Goal: Navigation & Orientation: Find specific page/section

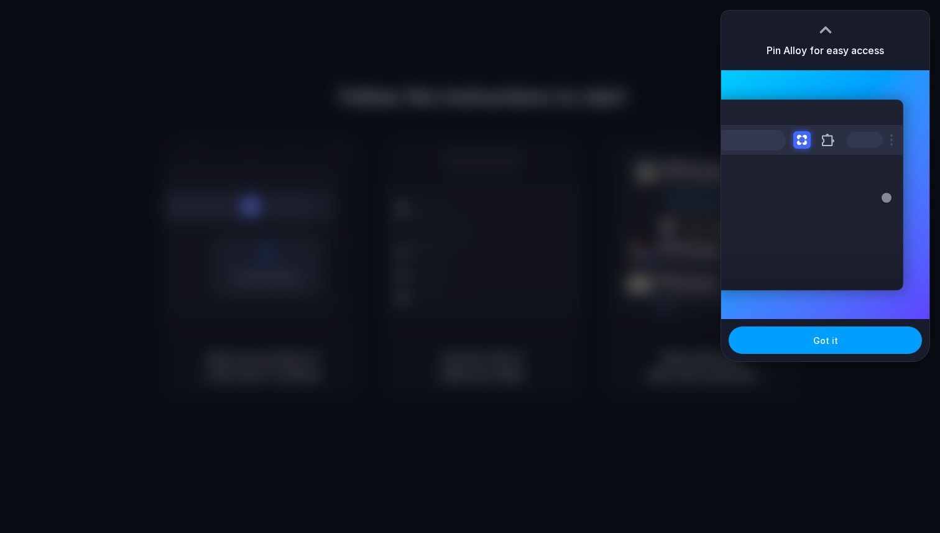
click at [798, 346] on button "Got it" at bounding box center [824, 339] width 193 height 27
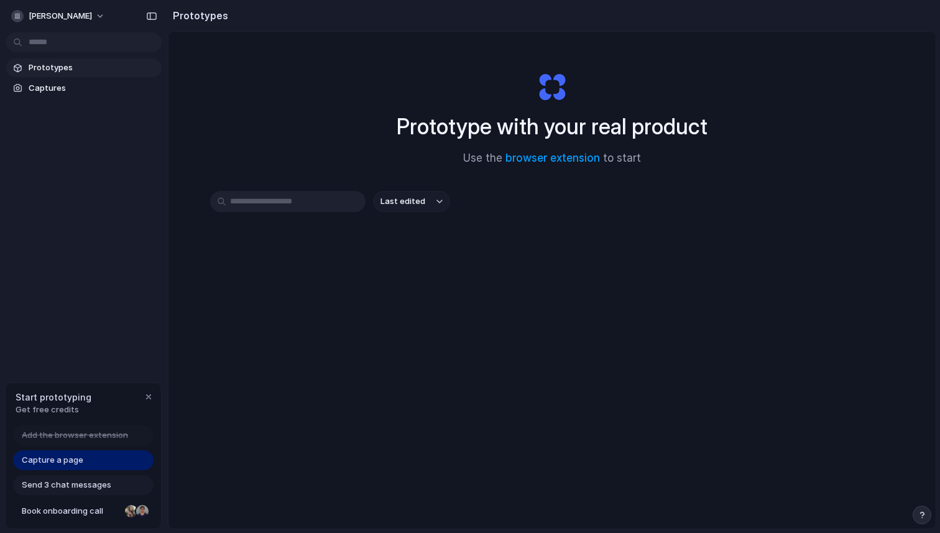
click at [300, 204] on input "text" at bounding box center [287, 201] width 155 height 21
click at [52, 87] on span "Captures" at bounding box center [93, 88] width 128 height 12
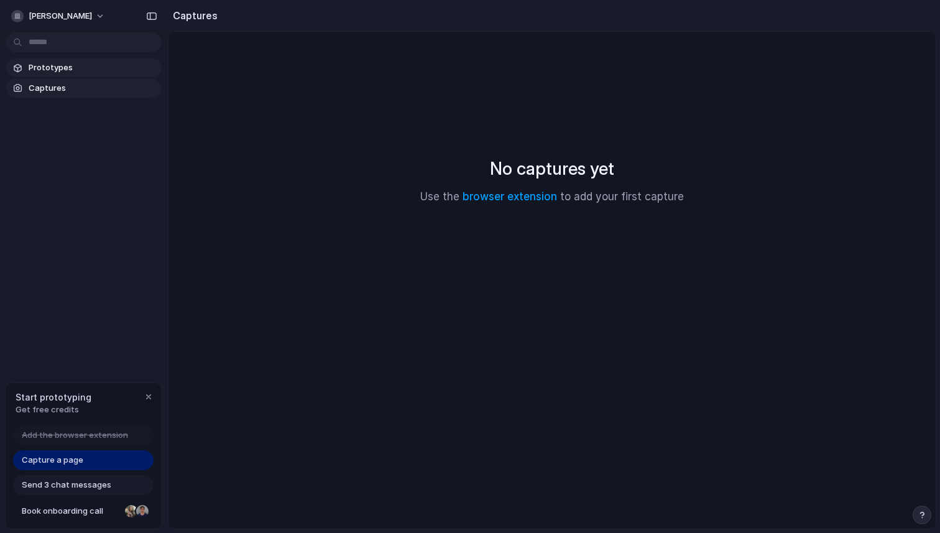
click at [53, 75] on link "Prototypes" at bounding box center [83, 67] width 155 height 19
